Goal: Task Accomplishment & Management: Complete application form

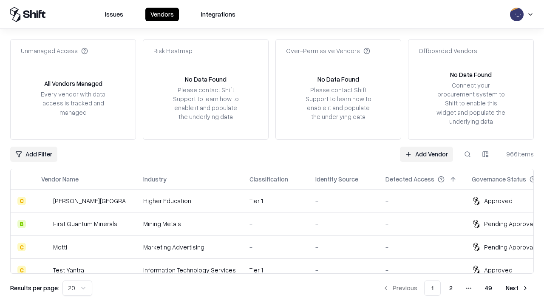
click at [426, 154] on link "Add Vendor" at bounding box center [426, 154] width 53 height 15
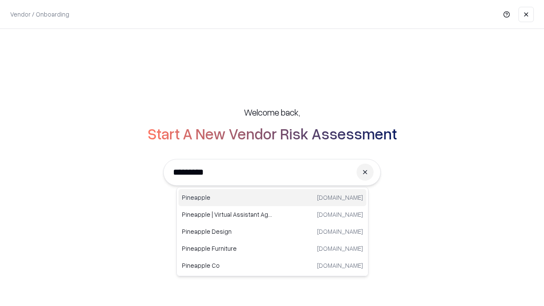
click at [272, 198] on div "Pineapple [DOMAIN_NAME]" at bounding box center [273, 197] width 188 height 17
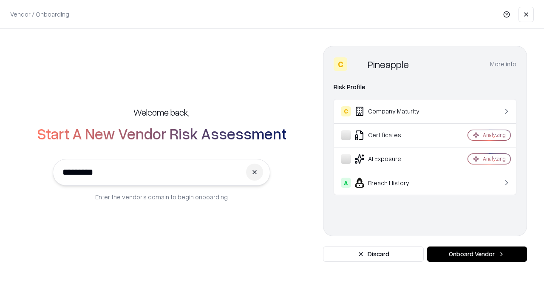
type input "*********"
click at [477, 254] on button "Onboard Vendor" at bounding box center [477, 254] width 100 height 15
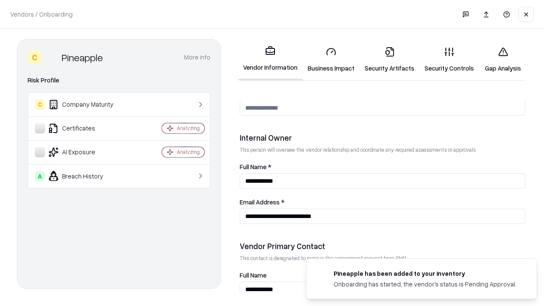
scroll to position [440, 0]
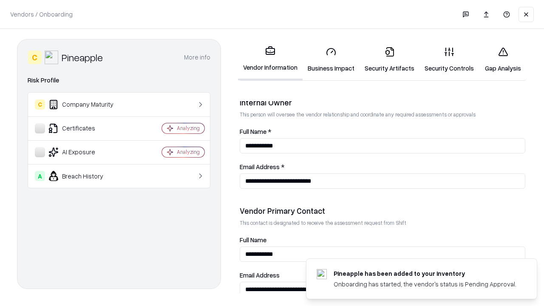
click at [331, 60] on link "Business Impact" at bounding box center [331, 60] width 57 height 40
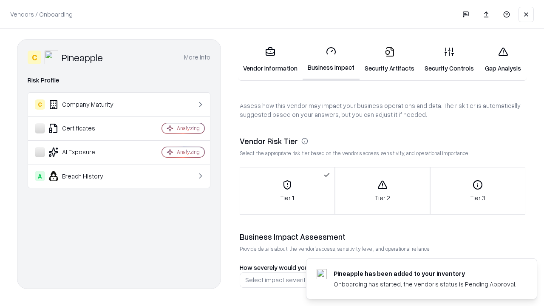
click at [389, 60] on link "Security Artifacts" at bounding box center [390, 60] width 60 height 40
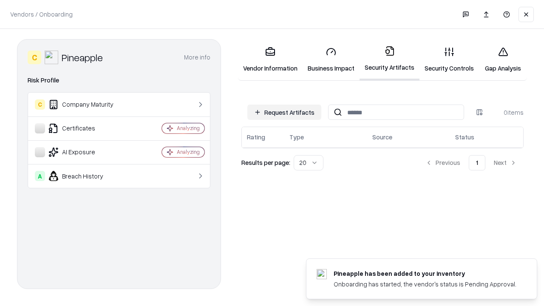
click at [284, 112] on button "Request Artifacts" at bounding box center [284, 112] width 74 height 15
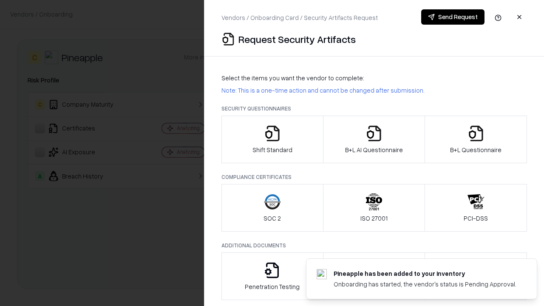
click at [272, 139] on icon "button" at bounding box center [272, 133] width 17 height 17
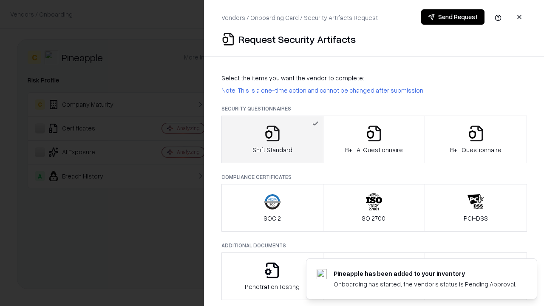
click at [453, 17] on button "Send Request" at bounding box center [452, 16] width 63 height 15
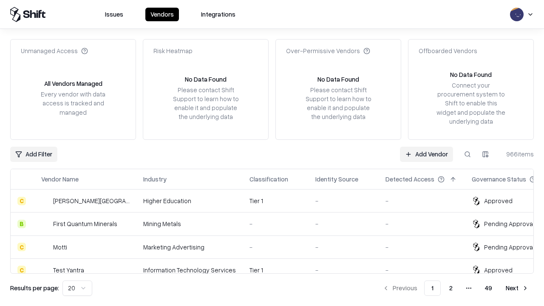
click at [468, 154] on button at bounding box center [467, 154] width 15 height 15
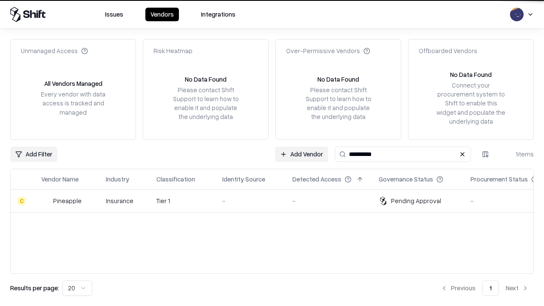
type input "*********"
click at [277, 201] on div "-" at bounding box center [250, 200] width 57 height 9
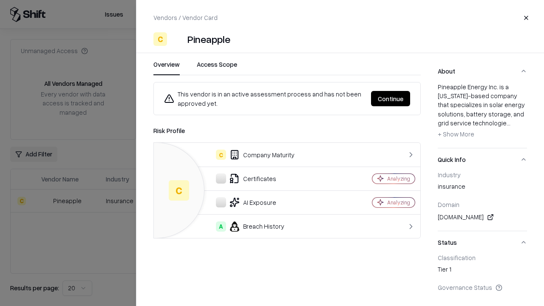
click at [391, 99] on button "Continue" at bounding box center [390, 98] width 39 height 15
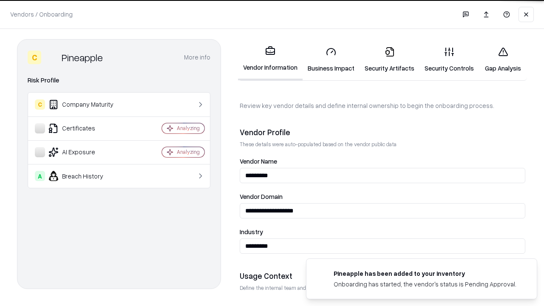
click at [389, 60] on link "Security Artifacts" at bounding box center [390, 60] width 60 height 40
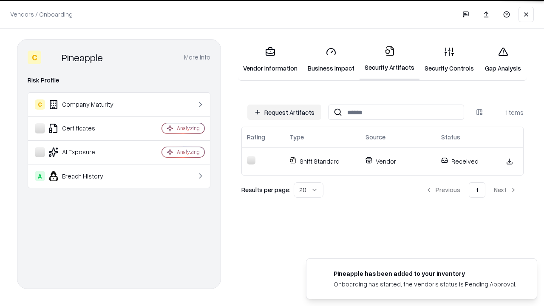
click at [449, 60] on link "Security Controls" at bounding box center [450, 60] width 60 height 40
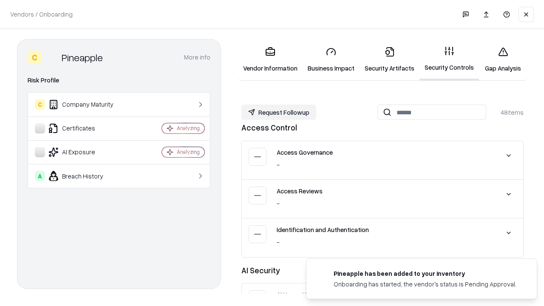
click at [279, 112] on button "Request Followup" at bounding box center [278, 112] width 75 height 15
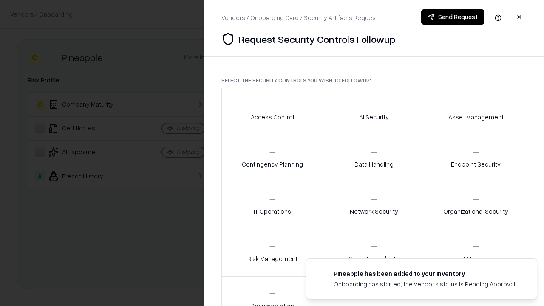
click at [272, 111] on div "Access Control" at bounding box center [272, 111] width 43 height 21
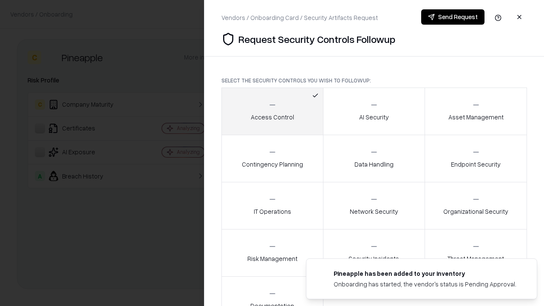
click at [453, 17] on button "Send Request" at bounding box center [452, 16] width 63 height 15
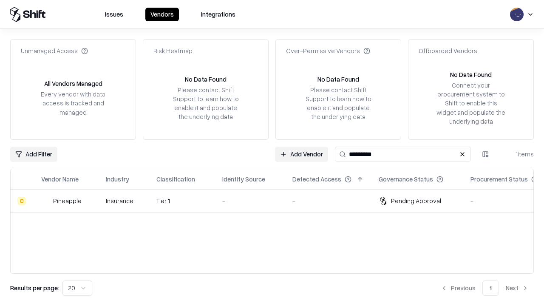
type input "*********"
click at [277, 201] on div "-" at bounding box center [250, 200] width 57 height 9
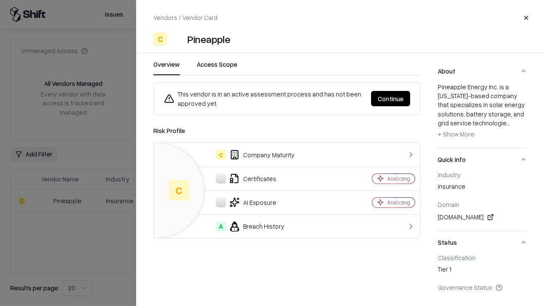
click at [391, 99] on button "Continue" at bounding box center [390, 98] width 39 height 15
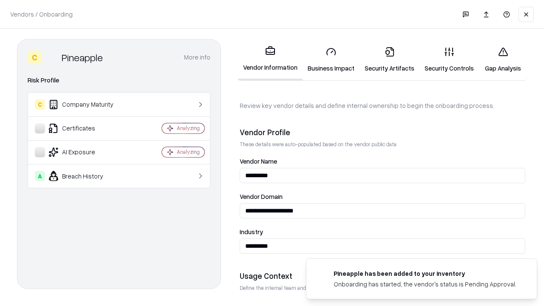
click at [503, 60] on link "Gap Analysis" at bounding box center [503, 60] width 48 height 40
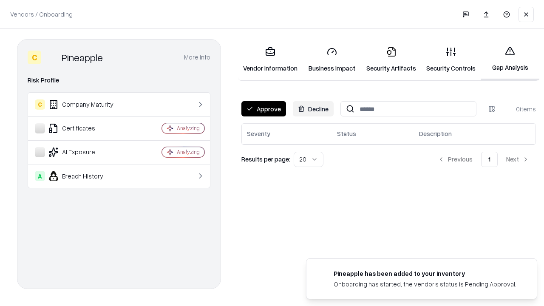
click at [264, 109] on button "Approve" at bounding box center [263, 108] width 45 height 15
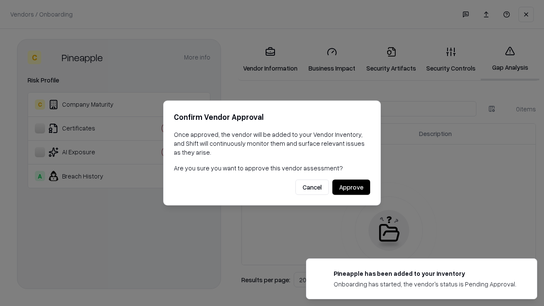
click at [351, 187] on button "Approve" at bounding box center [351, 187] width 38 height 15
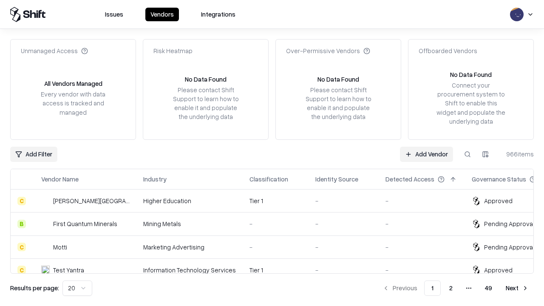
type input "*********"
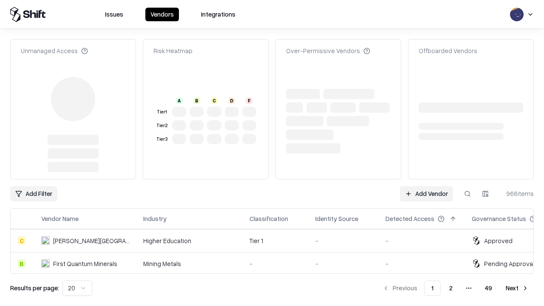
click at [426, 186] on link "Add Vendor" at bounding box center [426, 193] width 53 height 15
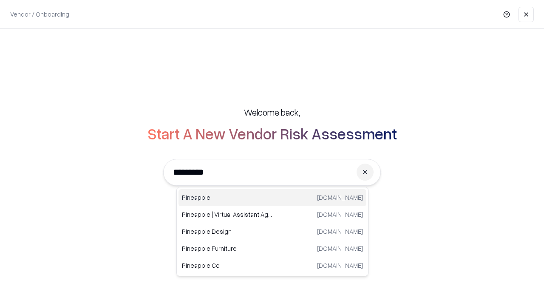
click at [272, 198] on div "Pineapple [DOMAIN_NAME]" at bounding box center [273, 197] width 188 height 17
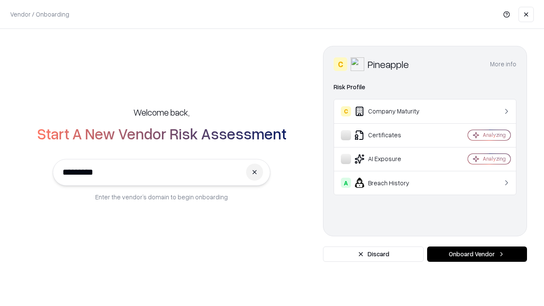
type input "*********"
click at [477, 254] on button "Onboard Vendor" at bounding box center [477, 254] width 100 height 15
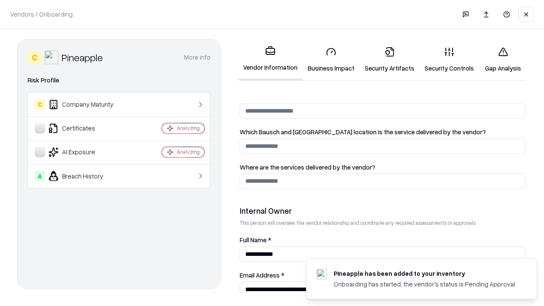
scroll to position [440, 0]
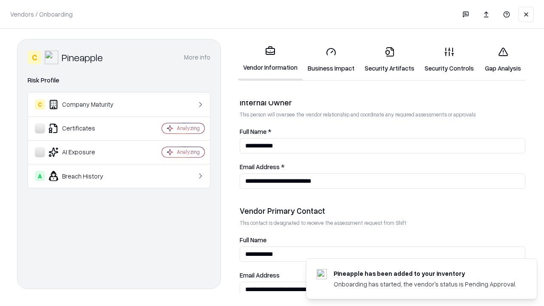
click at [503, 60] on link "Gap Analysis" at bounding box center [503, 60] width 48 height 40
